Goal: Task Accomplishment & Management: Use online tool/utility

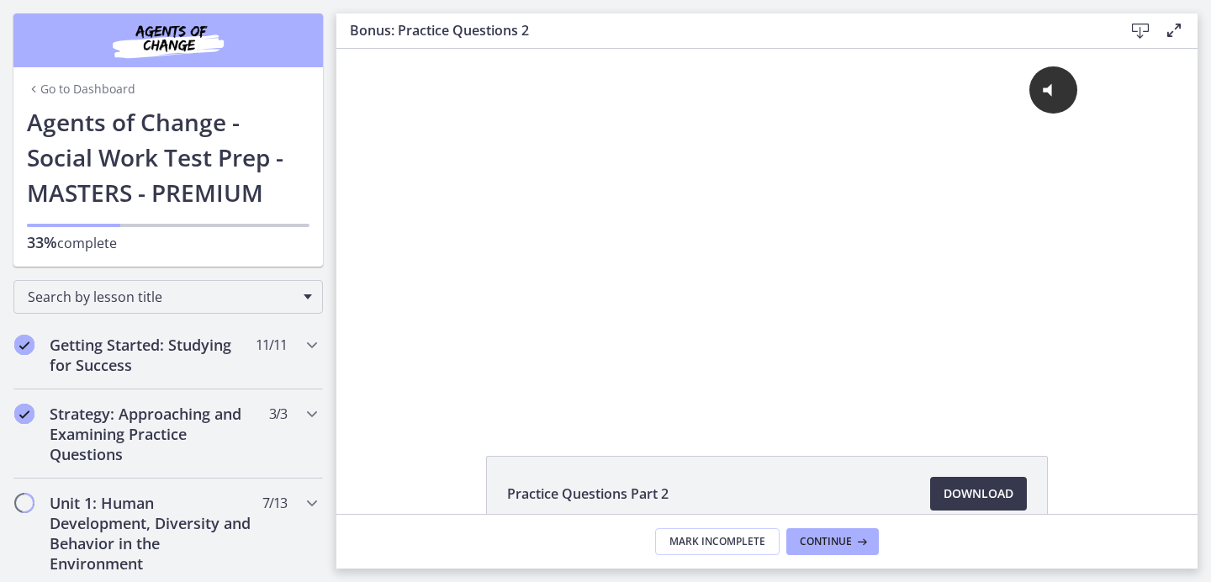
click at [91, 98] on div "Go to Dashboard" at bounding box center [167, 85] width 309 height 37
click at [89, 84] on link "Go to Dashboard" at bounding box center [81, 89] width 108 height 17
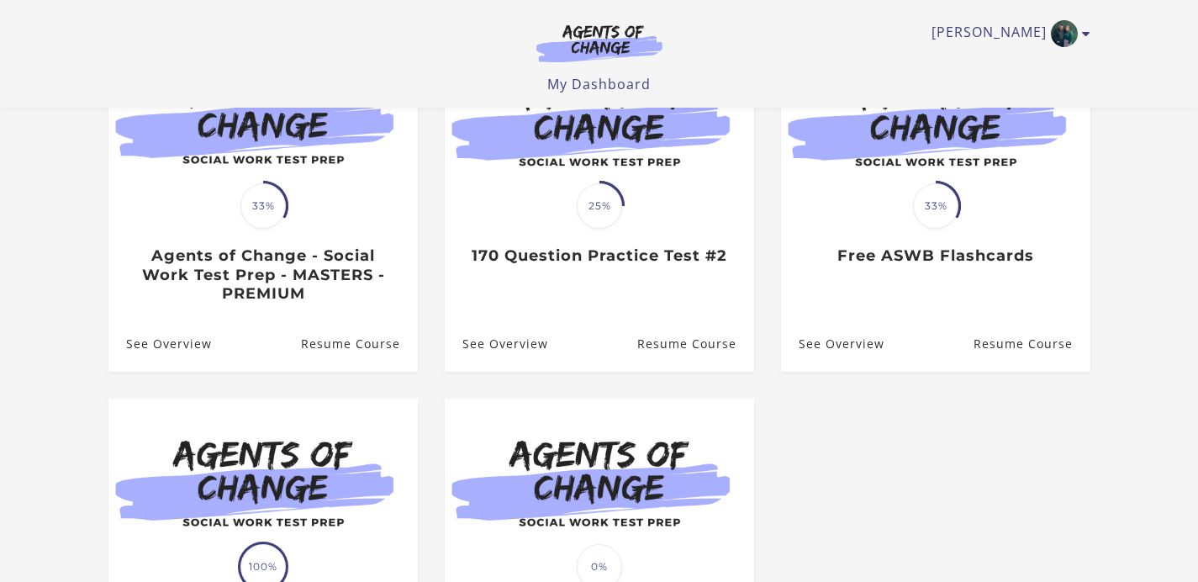
scroll to position [215, 0]
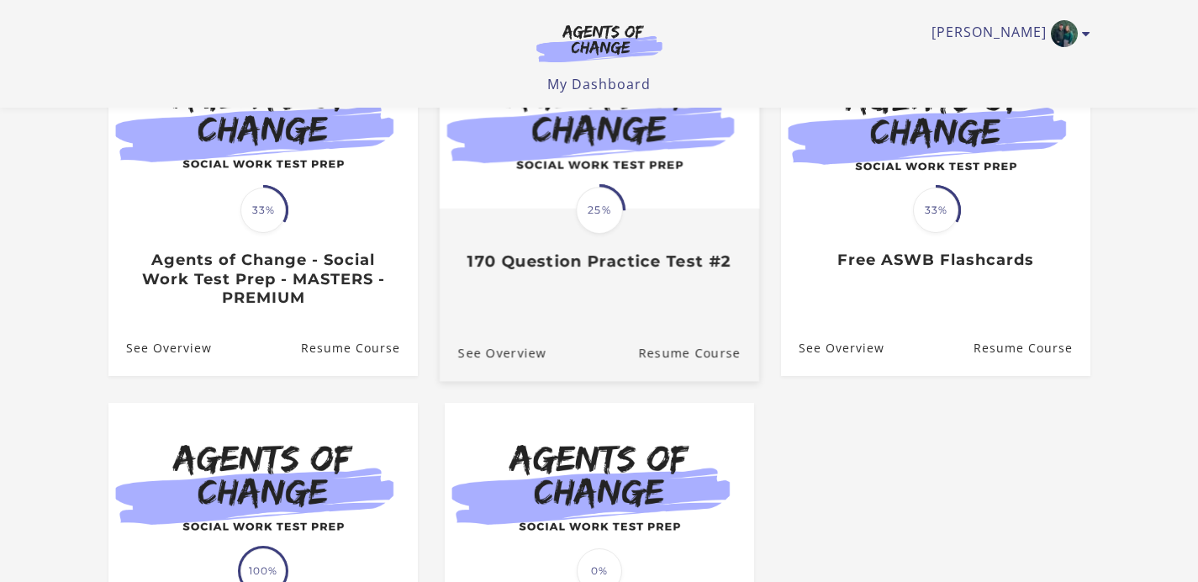
click at [544, 237] on div "Translation missing: en.liquid.partials.dashboard_course_card.progress_descript…" at bounding box center [598, 240] width 319 height 61
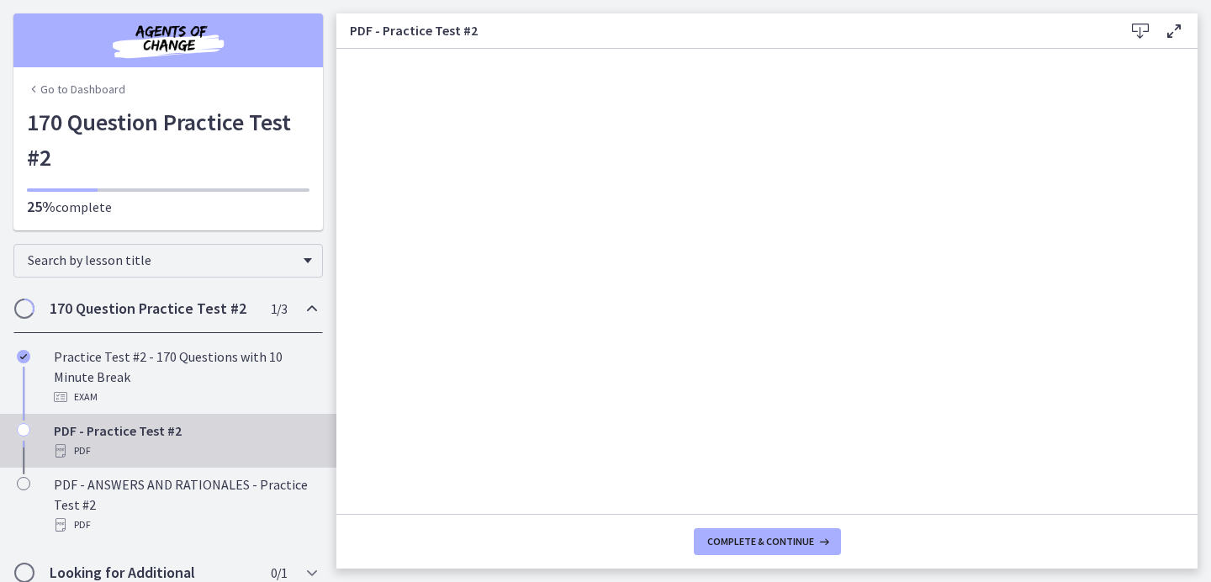
scroll to position [55, 0]
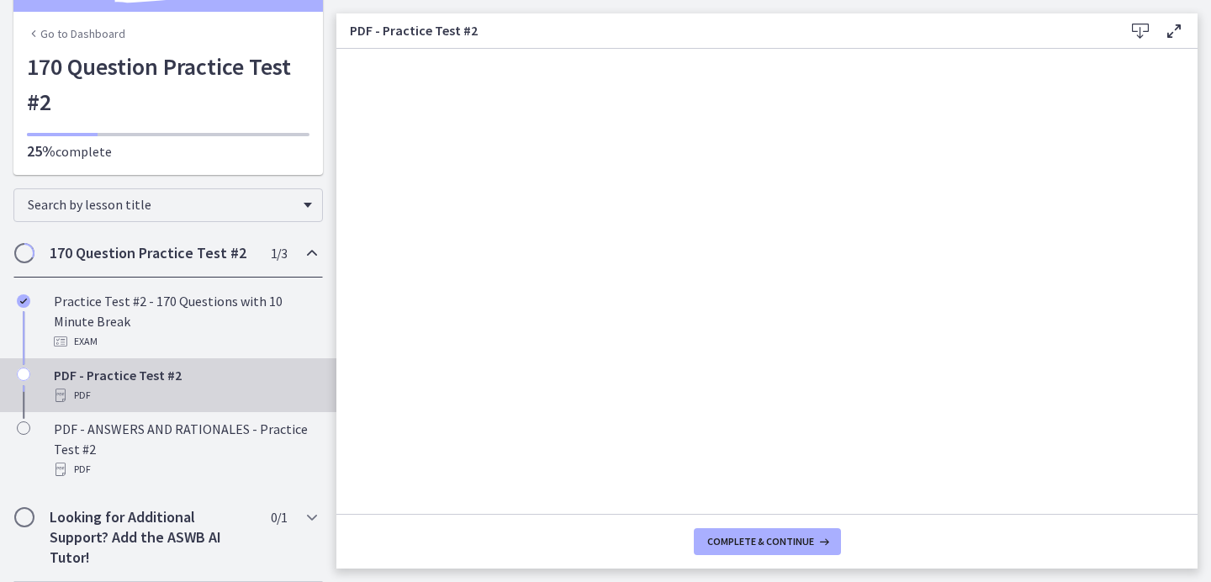
click at [303, 256] on icon "Chapters" at bounding box center [312, 253] width 20 height 20
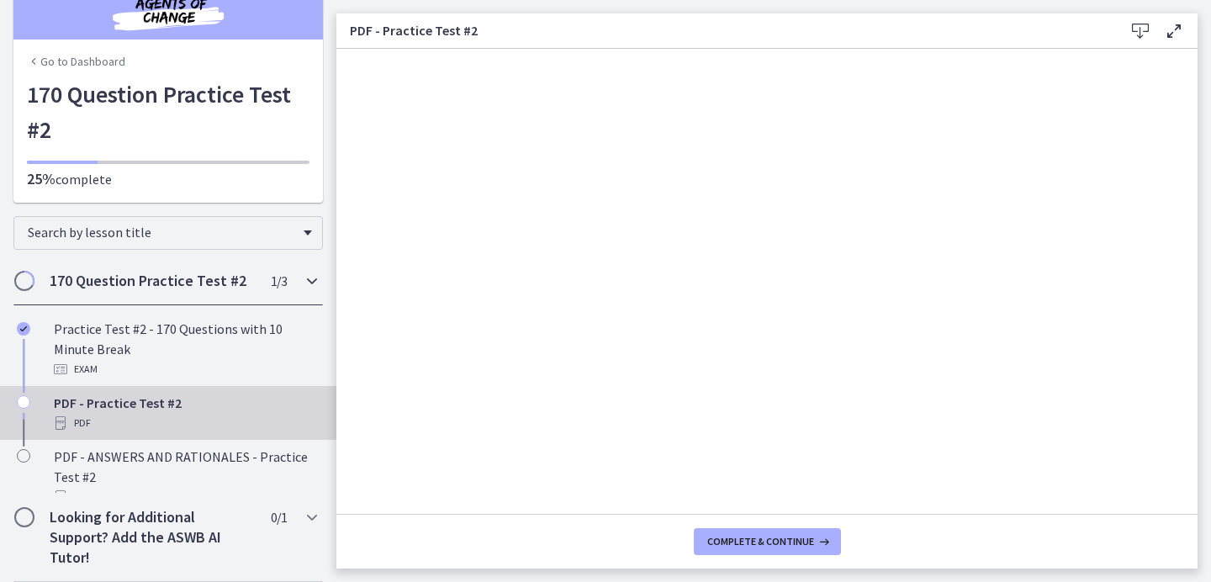
scroll to position [0, 0]
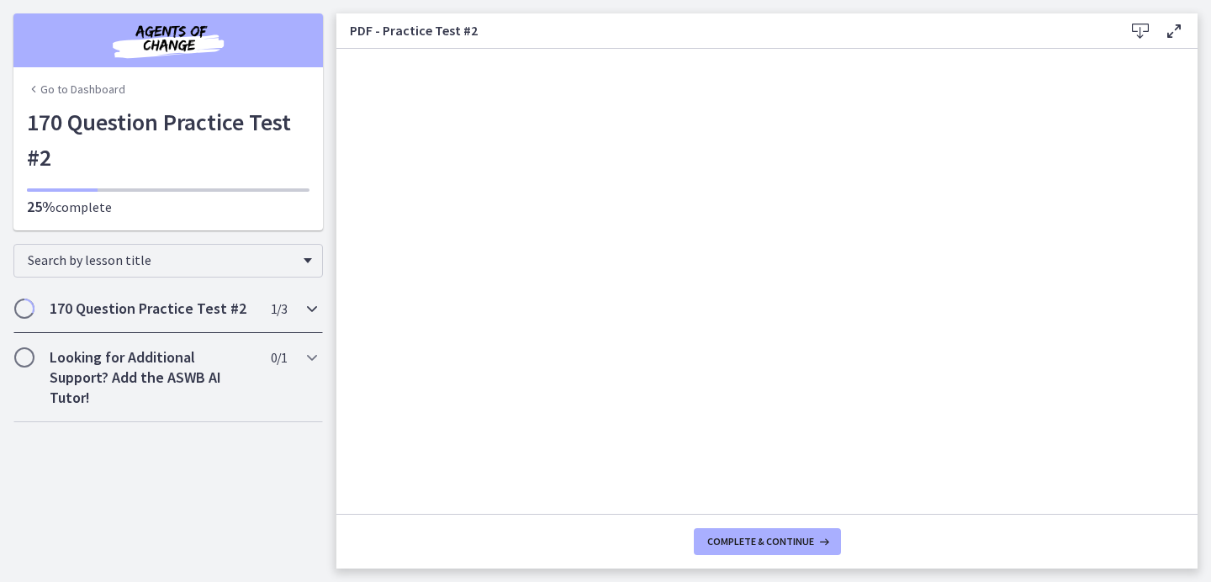
click at [303, 307] on icon "Chapters" at bounding box center [312, 308] width 20 height 20
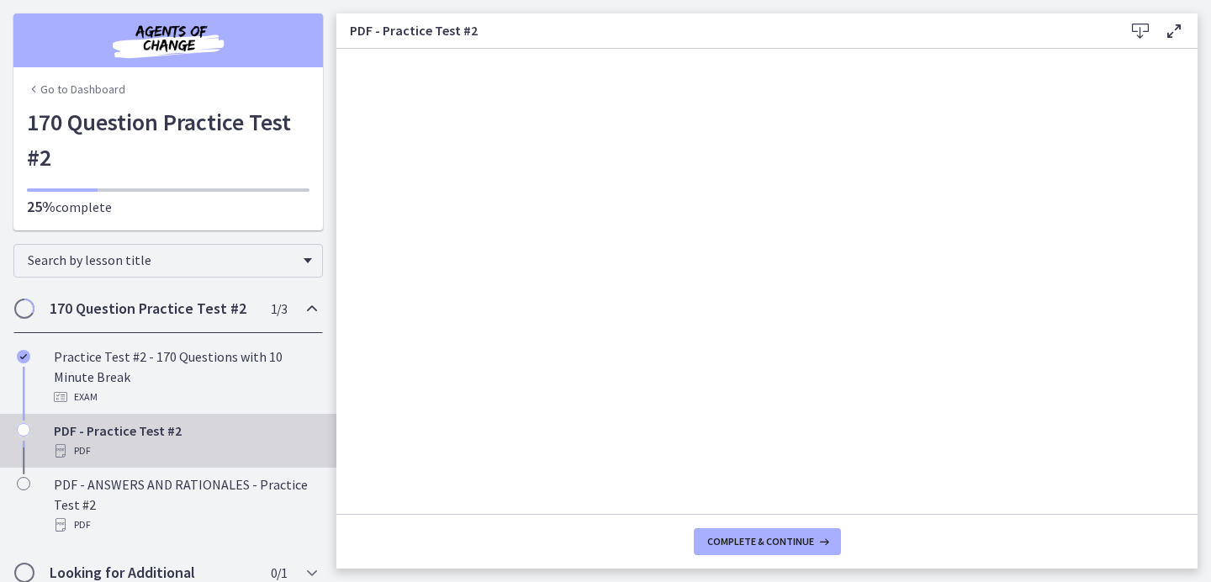
click at [176, 308] on h2 "170 Question Practice Test #2" at bounding box center [152, 308] width 205 height 20
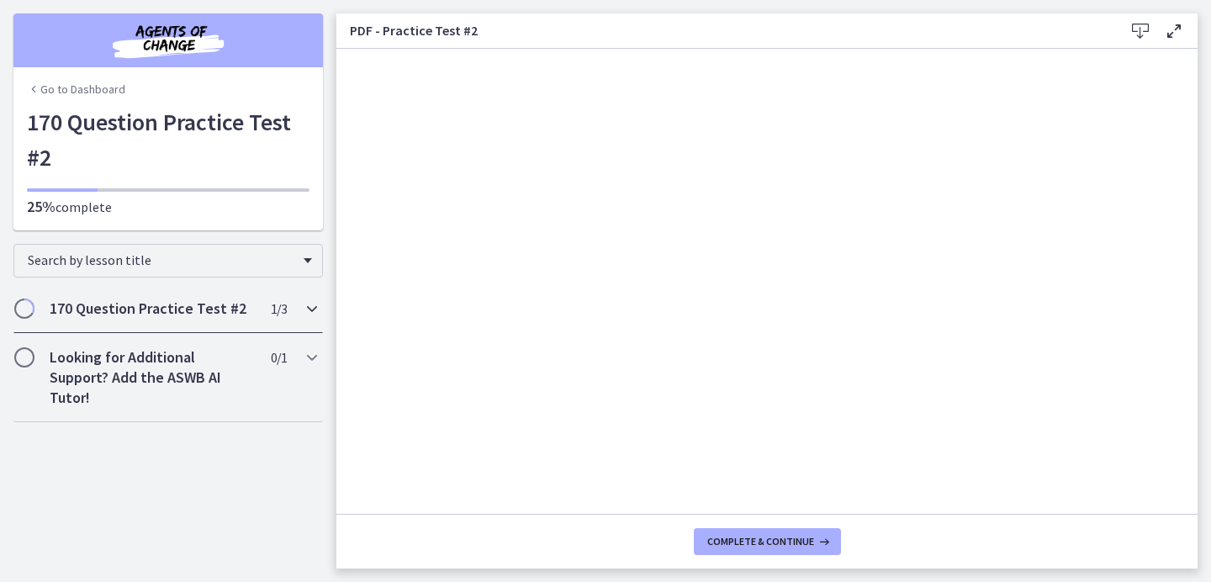
click at [176, 308] on h2 "170 Question Practice Test #2" at bounding box center [152, 308] width 205 height 20
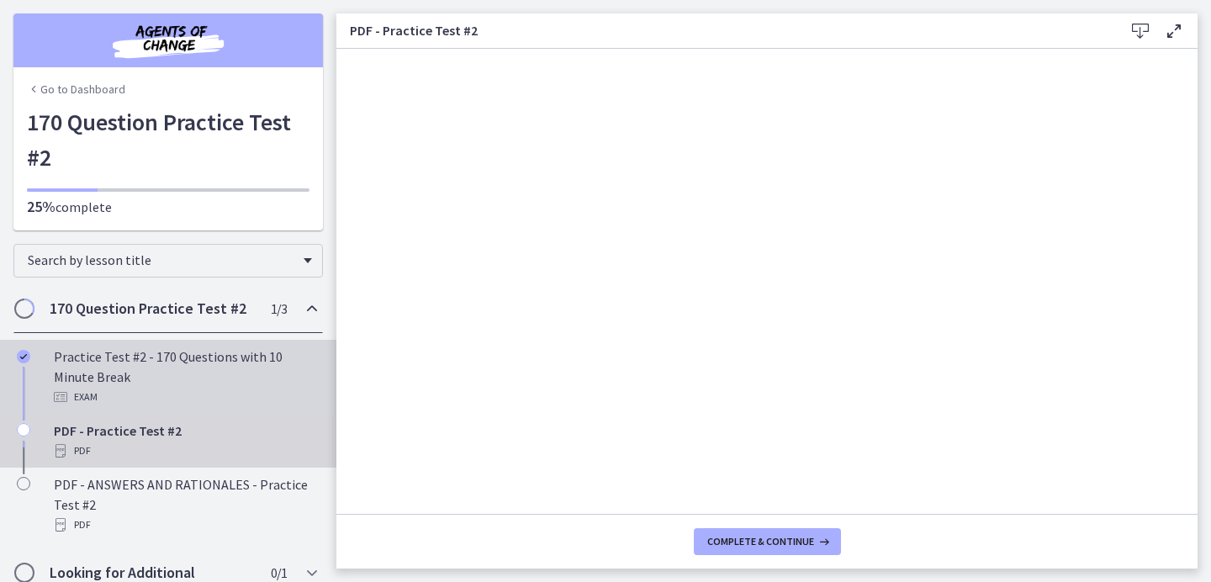
click at [151, 351] on div "Practice Test #2 - 170 Questions with 10 Minute Break Exam" at bounding box center [185, 376] width 262 height 61
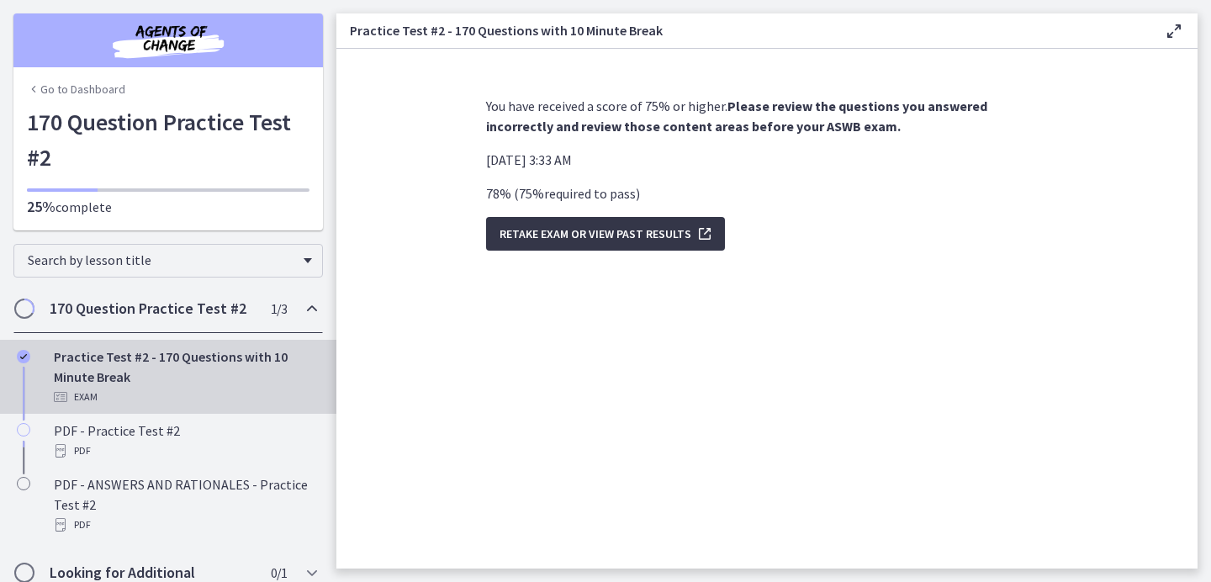
click at [646, 239] on span "Retake Exam OR View Past Results" at bounding box center [595, 234] width 192 height 20
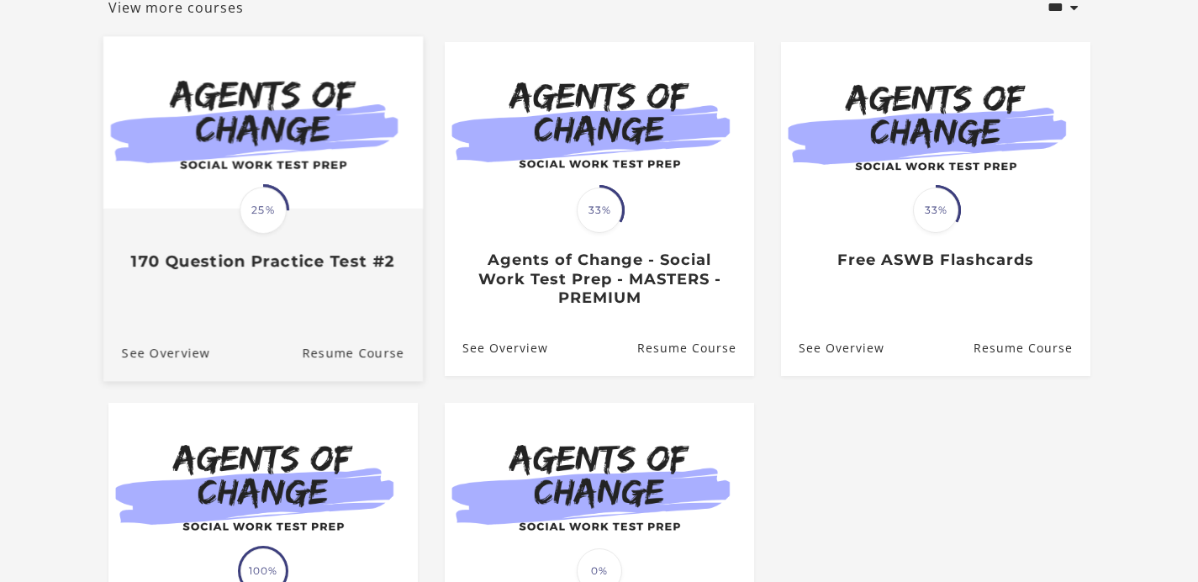
click at [310, 203] on img at bounding box center [262, 123] width 319 height 172
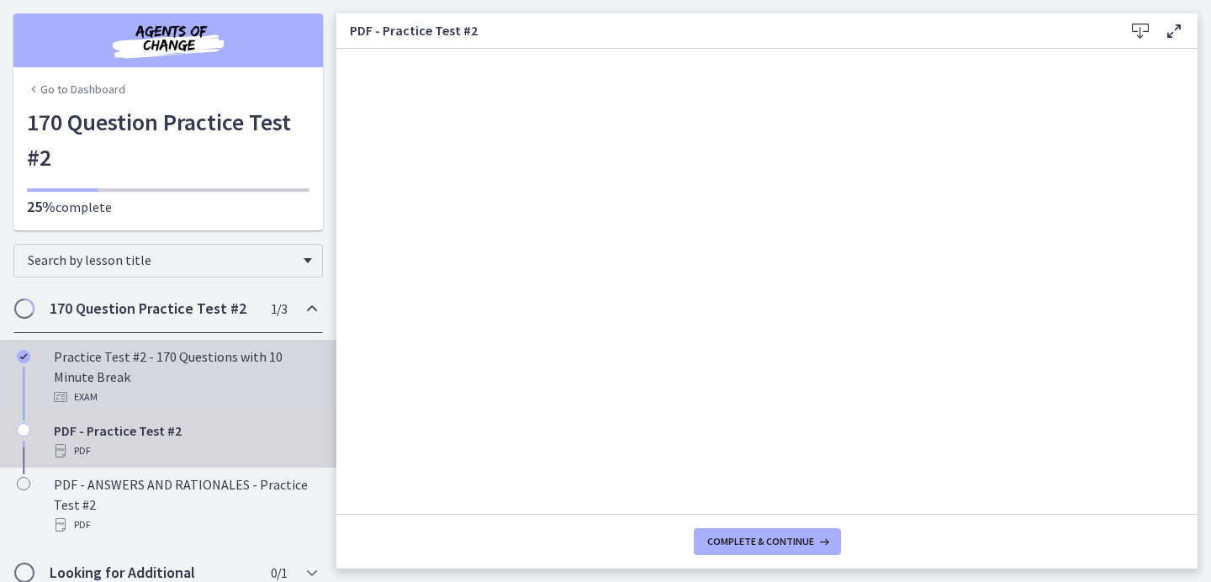
click at [137, 379] on div "Practice Test #2 - 170 Questions with 10 Minute Break Exam" at bounding box center [185, 376] width 262 height 61
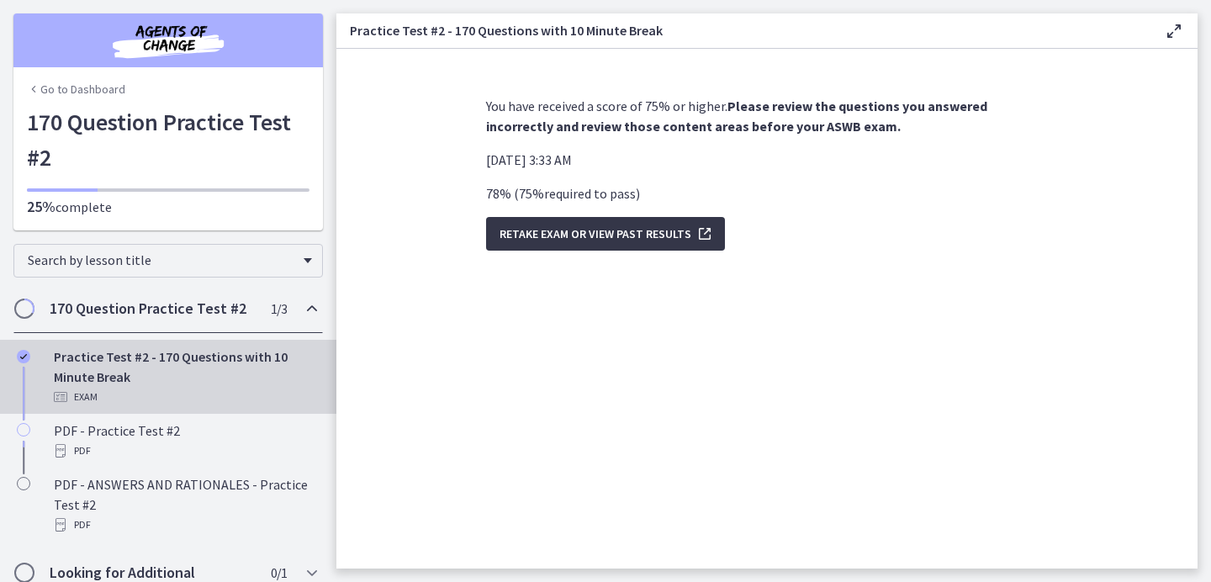
click at [701, 237] on icon "submit" at bounding box center [703, 234] width 24 height 20
